Goal: Task Accomplishment & Management: Use online tool/utility

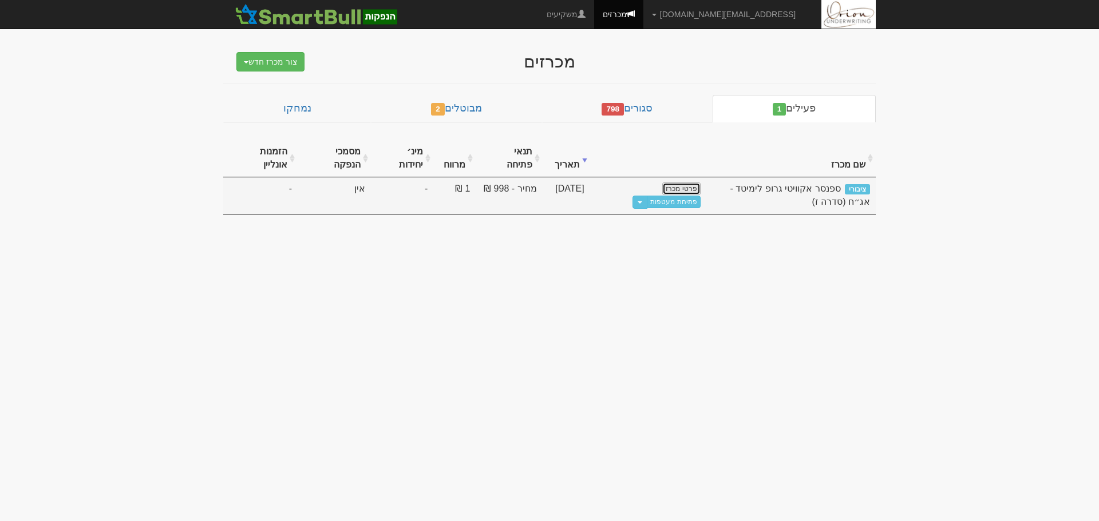
click at [691, 183] on link "פרטי מכרז" at bounding box center [681, 189] width 38 height 13
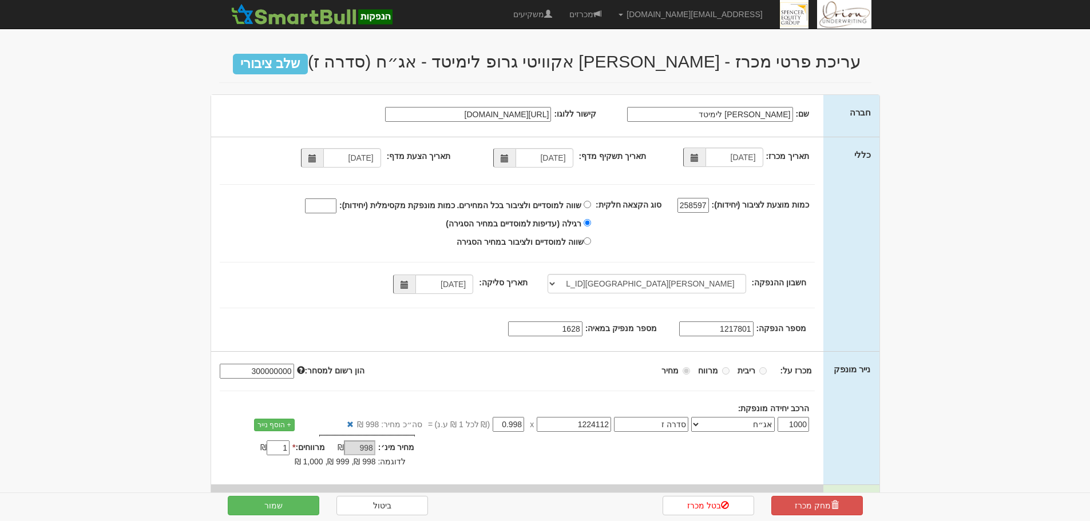
select select "מזרחי, 480, 123775, IL56 0204 8000 0000 0123 775"
click at [610, 23] on link "מכרזים" at bounding box center [585, 14] width 49 height 29
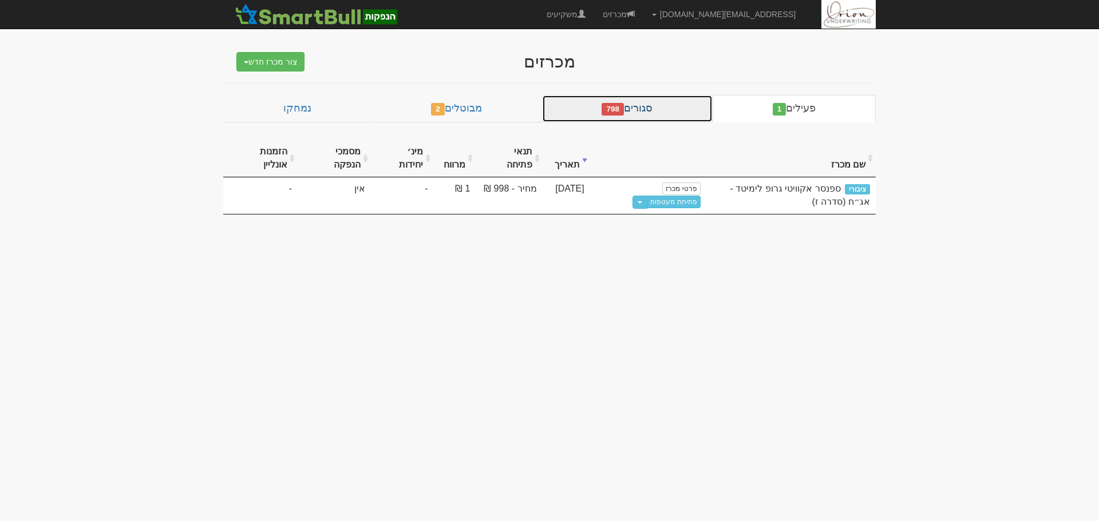
click at [643, 113] on link "סגורים 798" at bounding box center [627, 108] width 171 height 27
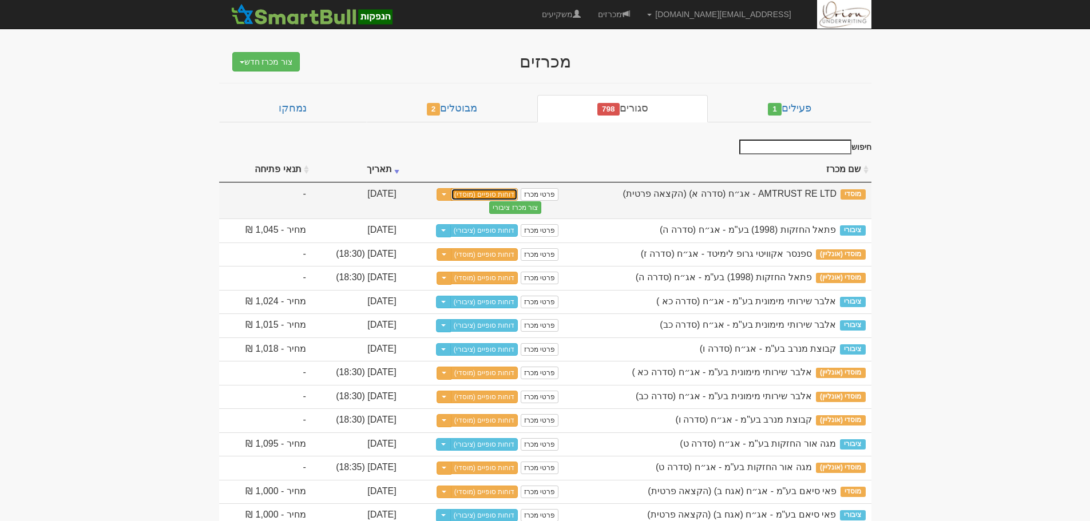
click at [518, 195] on link "דוחות סופיים (מוסדי)" at bounding box center [485, 194] width 68 height 13
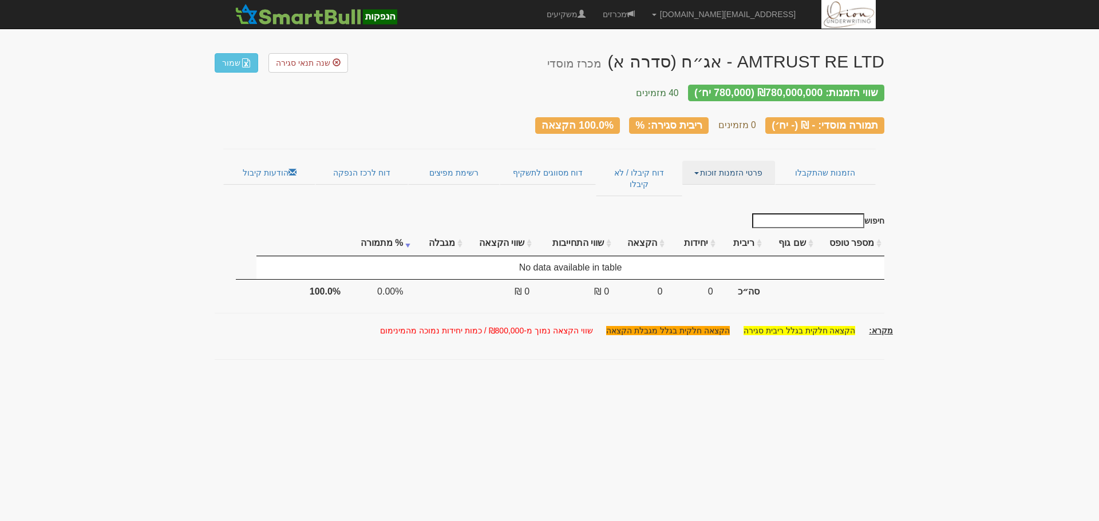
click at [700, 172] on link "פרטי הזמנות זוכות" at bounding box center [728, 173] width 92 height 24
click at [710, 188] on link "אנשי קשר וחשבונות" at bounding box center [729, 195] width 90 height 15
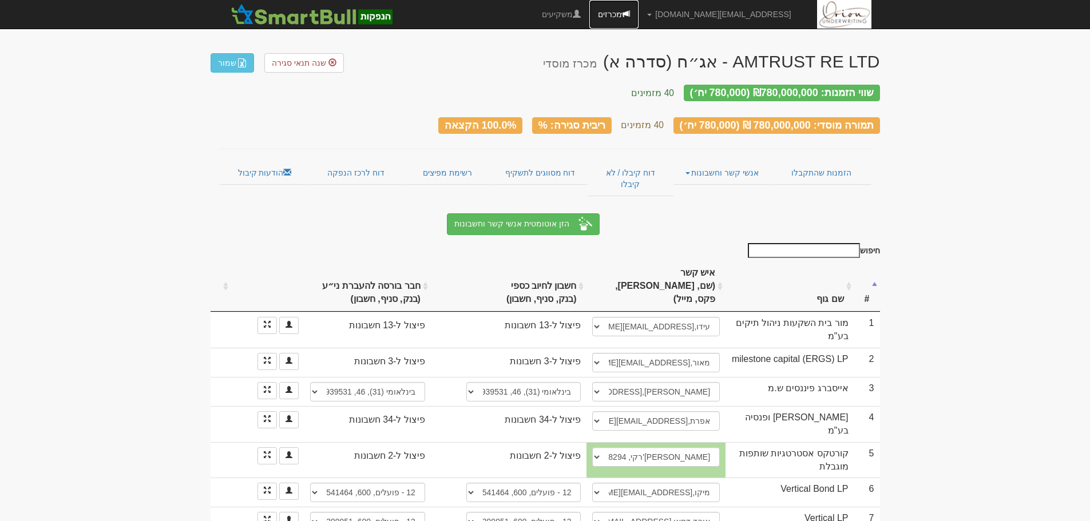
click at [639, 17] on link "מכרזים" at bounding box center [613, 14] width 49 height 29
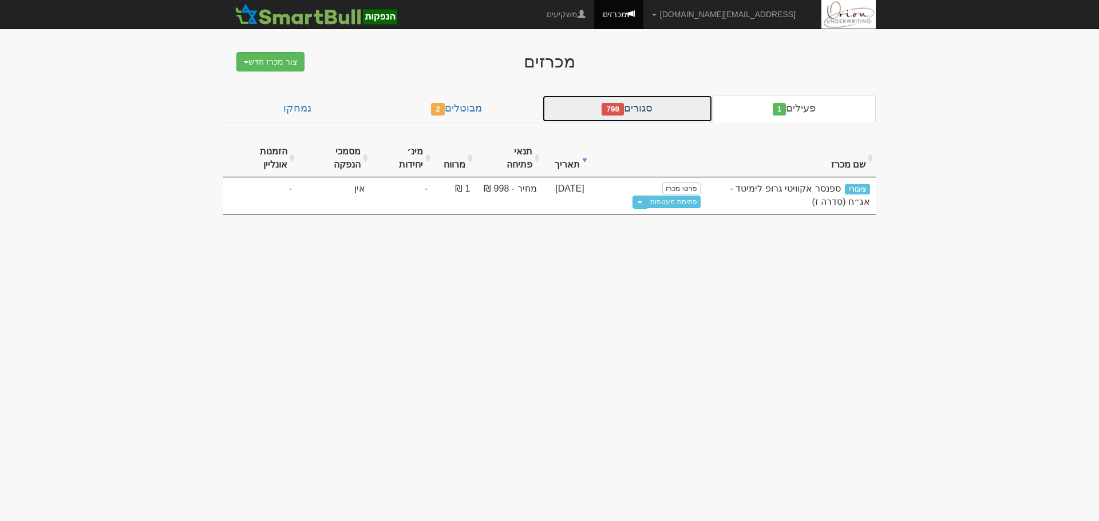
click at [633, 112] on link "סגורים 798" at bounding box center [627, 108] width 171 height 27
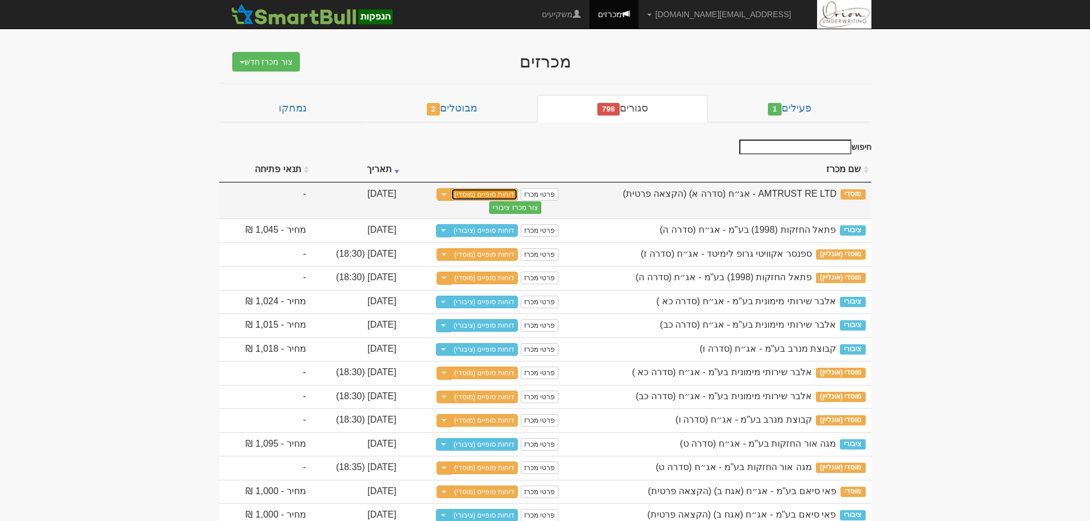
click at [518, 200] on link "דוחות סופיים (מוסדי)" at bounding box center [485, 194] width 68 height 13
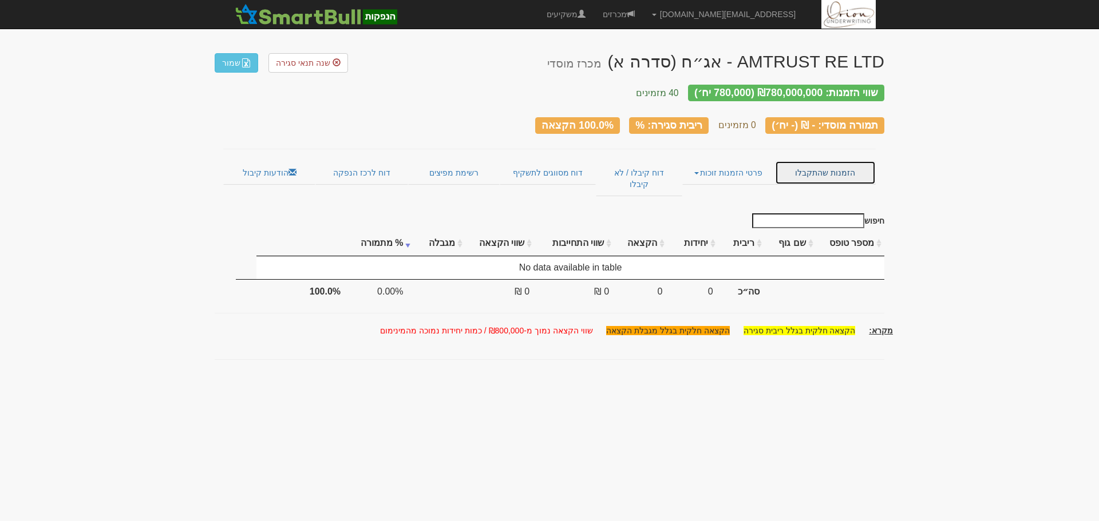
click at [802, 164] on link "הזמנות שהתקבלו" at bounding box center [825, 173] width 101 height 24
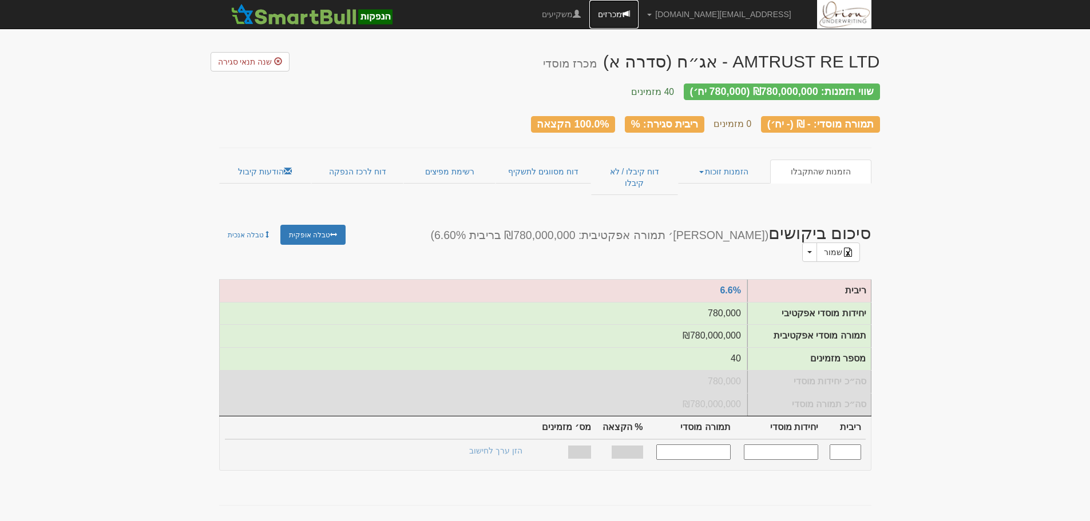
click at [639, 10] on link "מכרזים" at bounding box center [613, 14] width 49 height 29
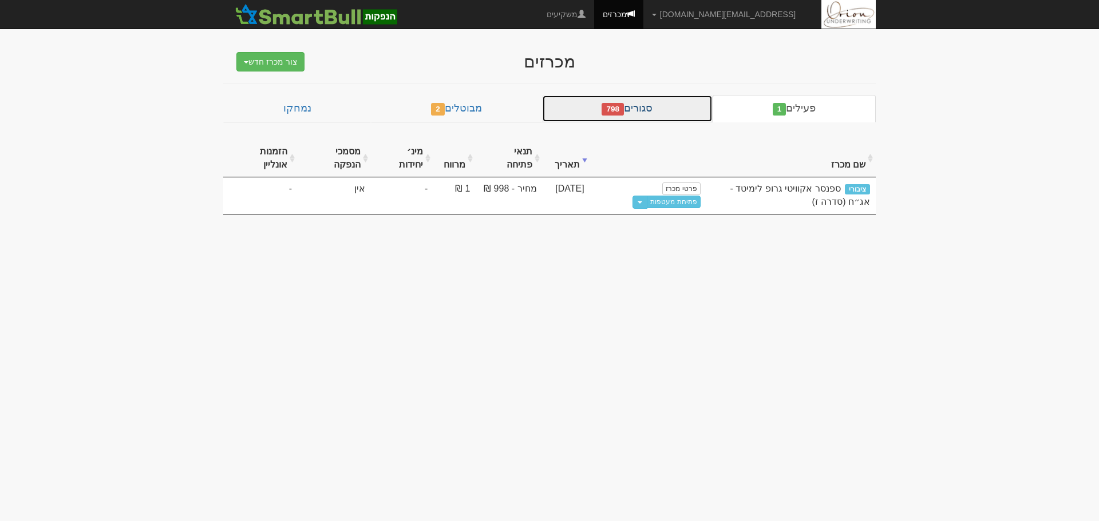
click at [577, 109] on link "סגורים 798" at bounding box center [627, 108] width 171 height 27
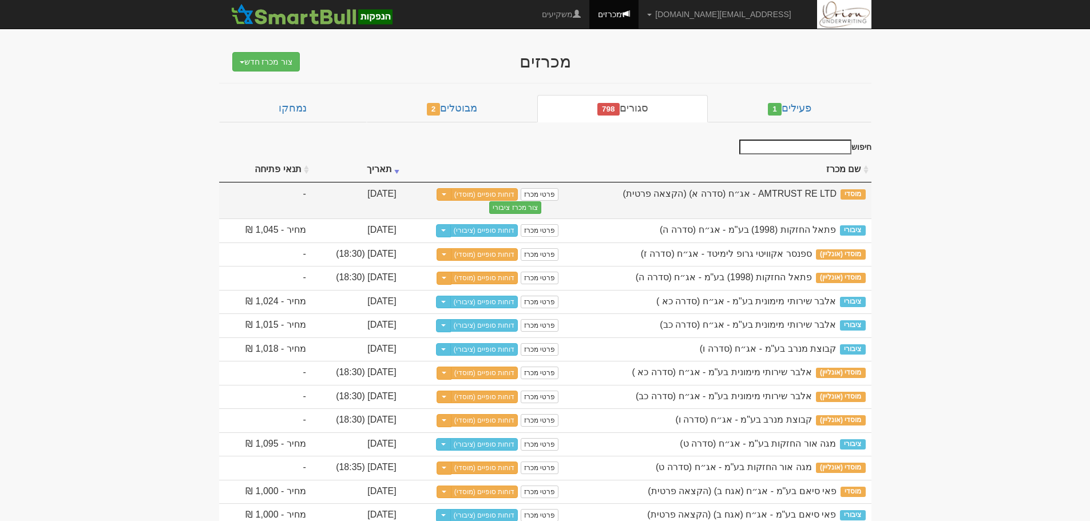
click at [518, 201] on div "דוחות סופיים (מוסדי) Toggle Dropdown שכפל מכרז" at bounding box center [476, 195] width 85 height 14
click at [518, 194] on link "דוחות סופיים (מוסדי)" at bounding box center [485, 194] width 68 height 13
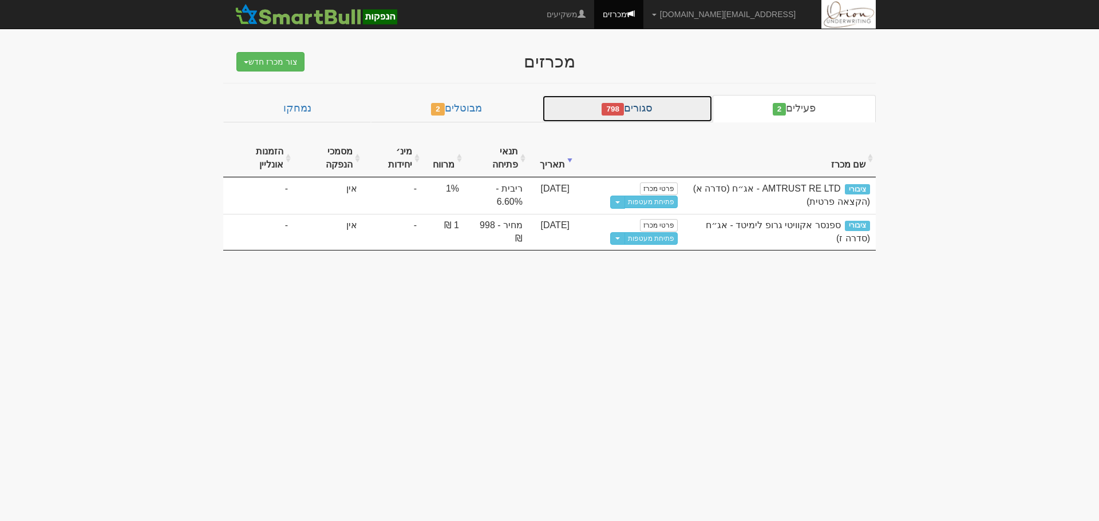
click at [617, 117] on link "סגורים 798" at bounding box center [627, 108] width 171 height 27
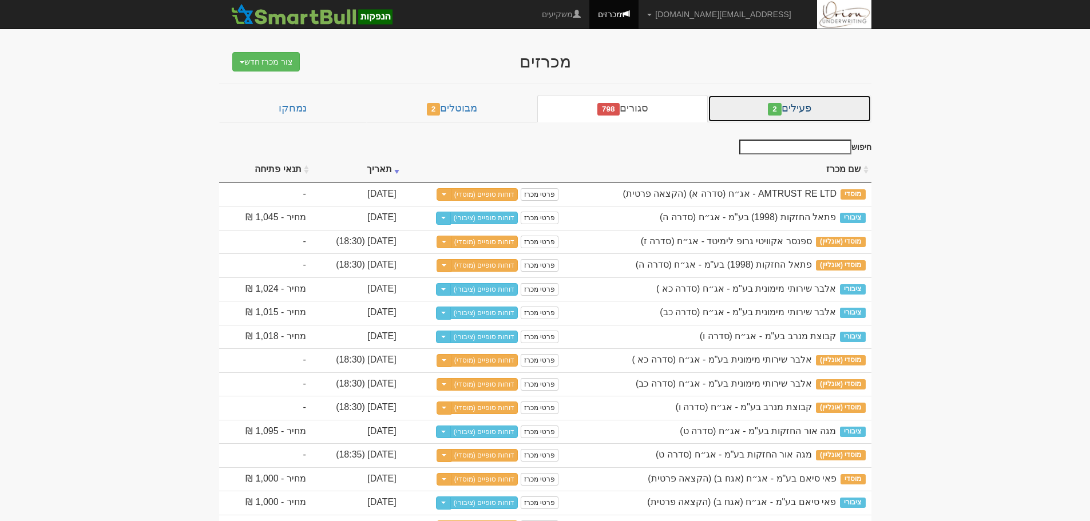
click at [817, 101] on link "פעילים 2" at bounding box center [789, 108] width 163 height 27
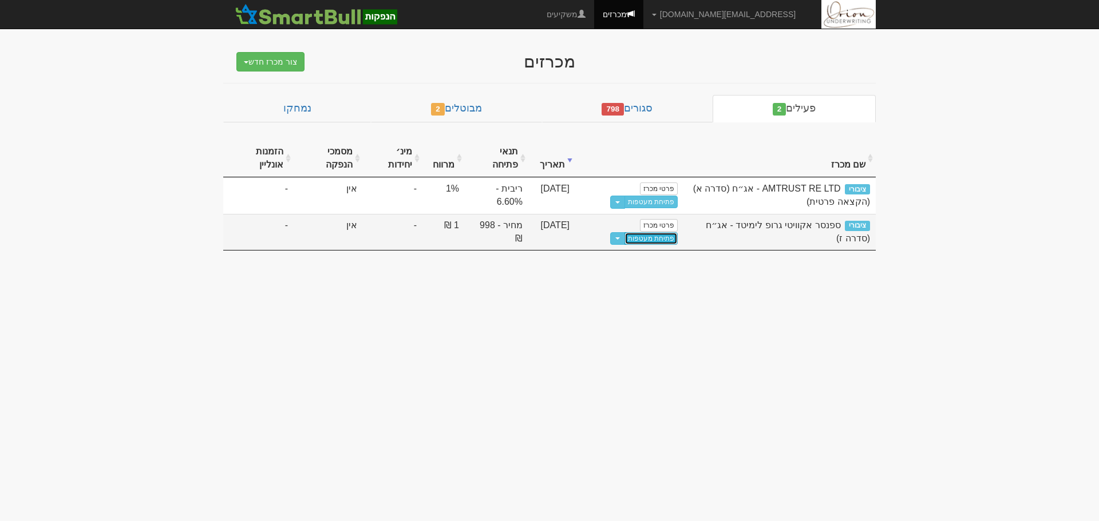
click at [670, 239] on link "פתיחת מעטפות" at bounding box center [650, 238] width 53 height 13
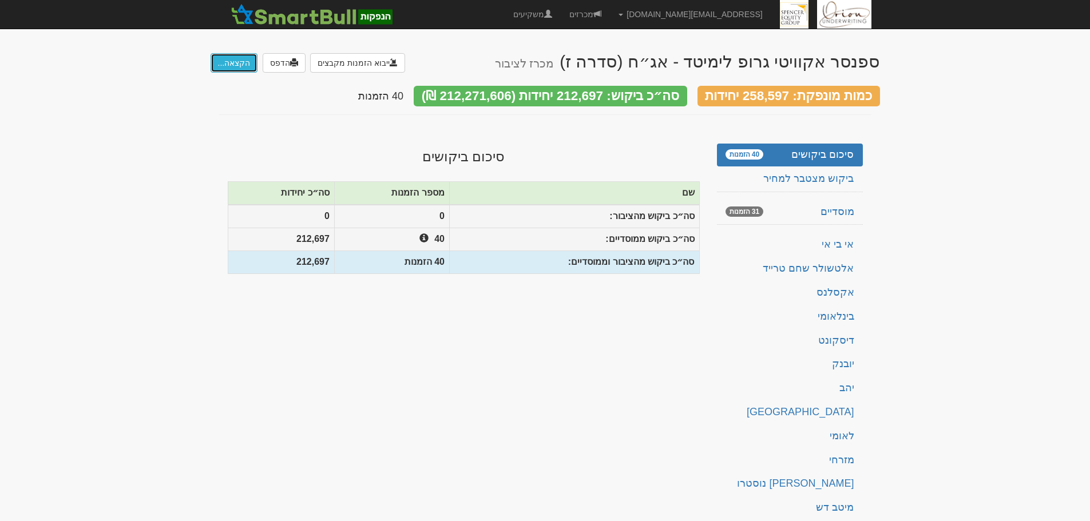
click at [239, 66] on button "הקצאה..." at bounding box center [234, 62] width 47 height 19
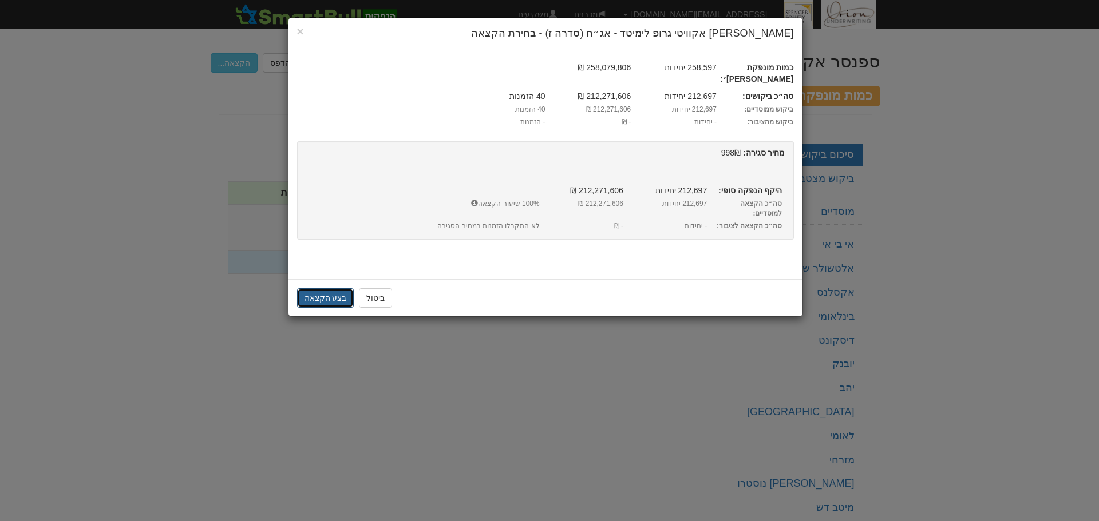
click at [314, 288] on button "בצע הקצאה" at bounding box center [325, 297] width 57 height 19
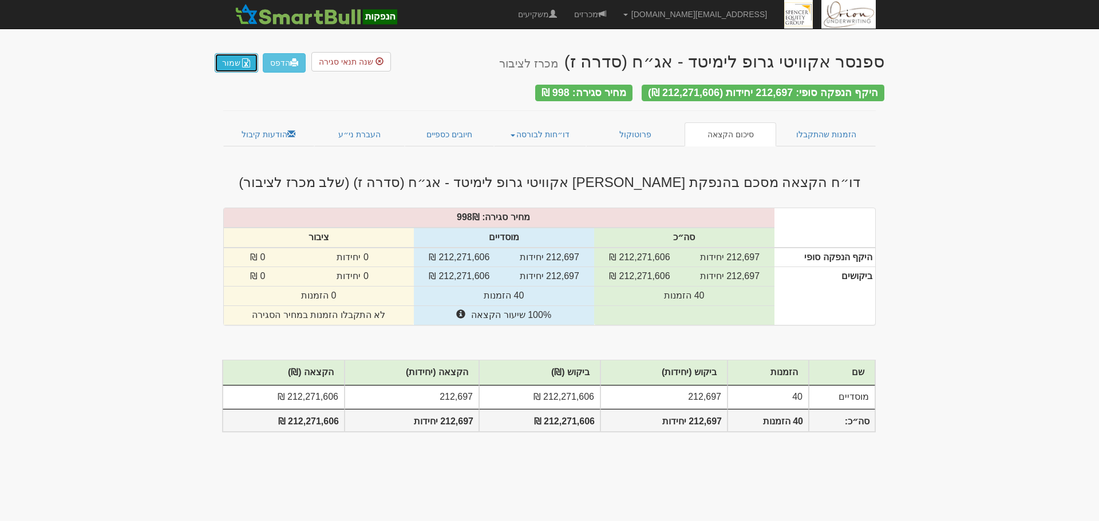
click at [225, 67] on button "שמור" at bounding box center [236, 62] width 43 height 19
click at [642, 137] on link "פרוטוקול" at bounding box center [635, 134] width 98 height 24
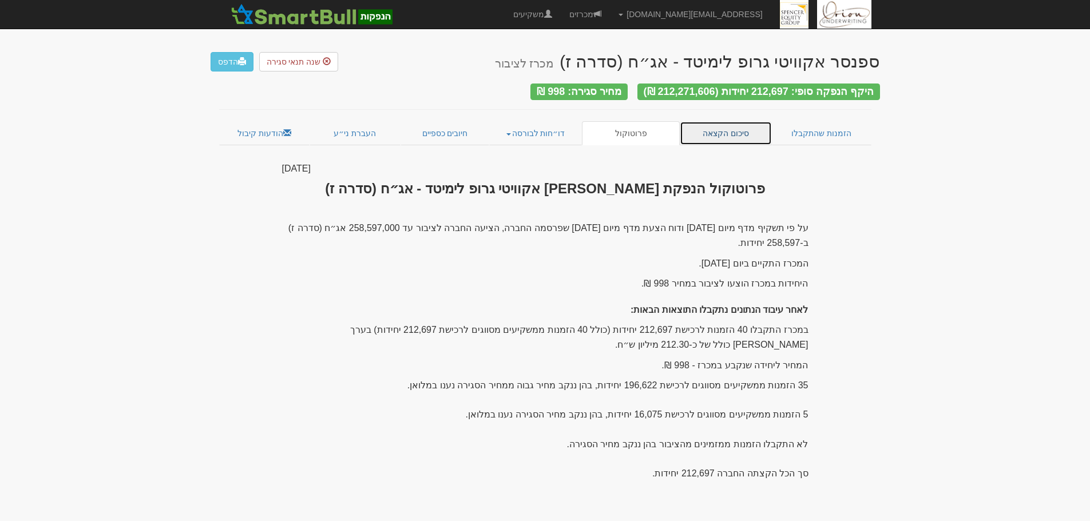
click at [720, 128] on link "סיכום הקצאה" at bounding box center [726, 133] width 92 height 24
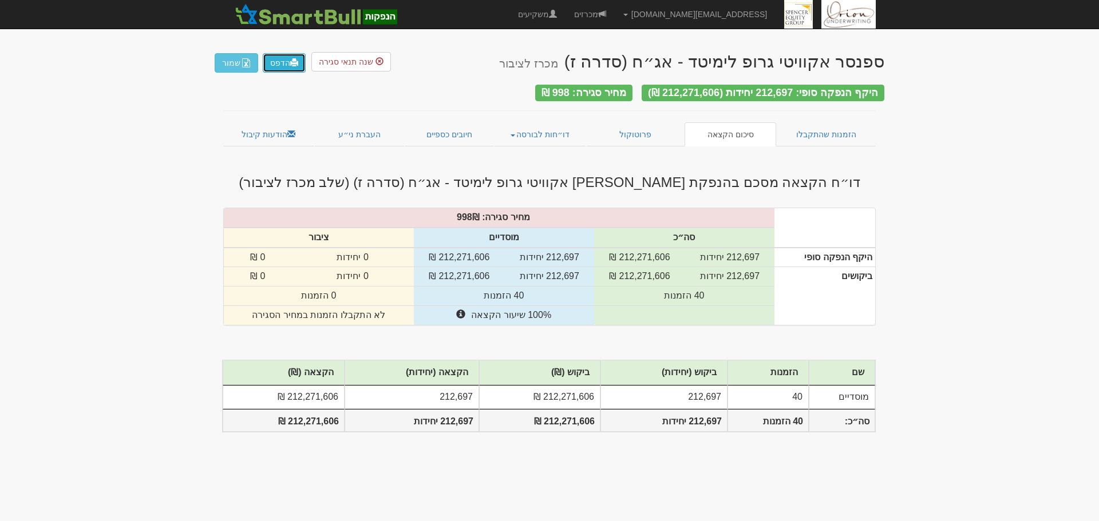
click at [302, 65] on link "הדפס" at bounding box center [284, 62] width 43 height 19
drag, startPoint x: 1025, startPoint y: 178, endPoint x: 643, endPoint y: 128, distance: 386.0
click at [961, 162] on body "[EMAIL_ADDRESS][DOMAIN_NAME] הגדרות חשבונות הנפקה תבניות הודעות קיבול" at bounding box center [549, 260] width 1099 height 521
click at [628, 134] on link "פרוטוקול" at bounding box center [635, 134] width 98 height 24
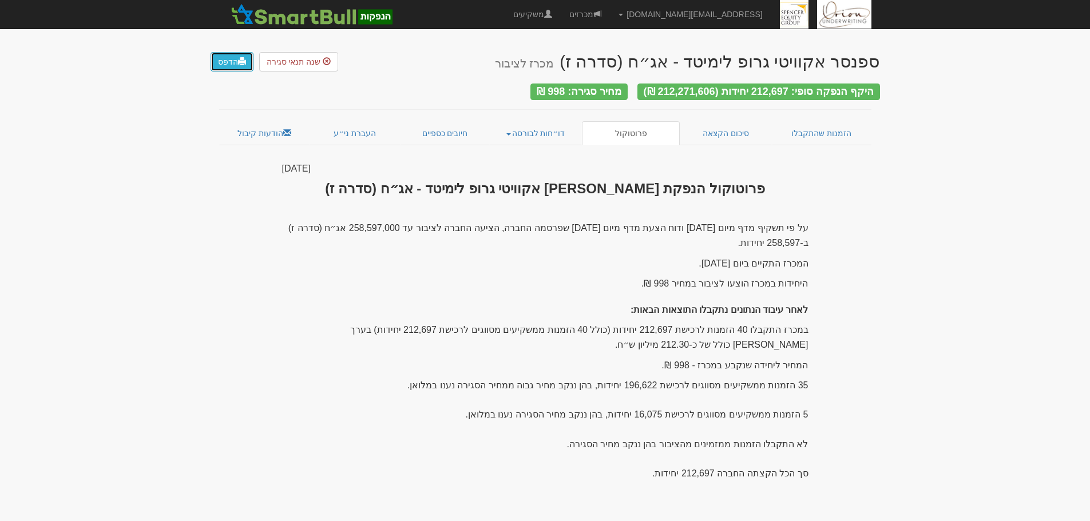
click at [237, 64] on link "הדפס" at bounding box center [232, 61] width 43 height 19
